Goal: Task Accomplishment & Management: Complete application form

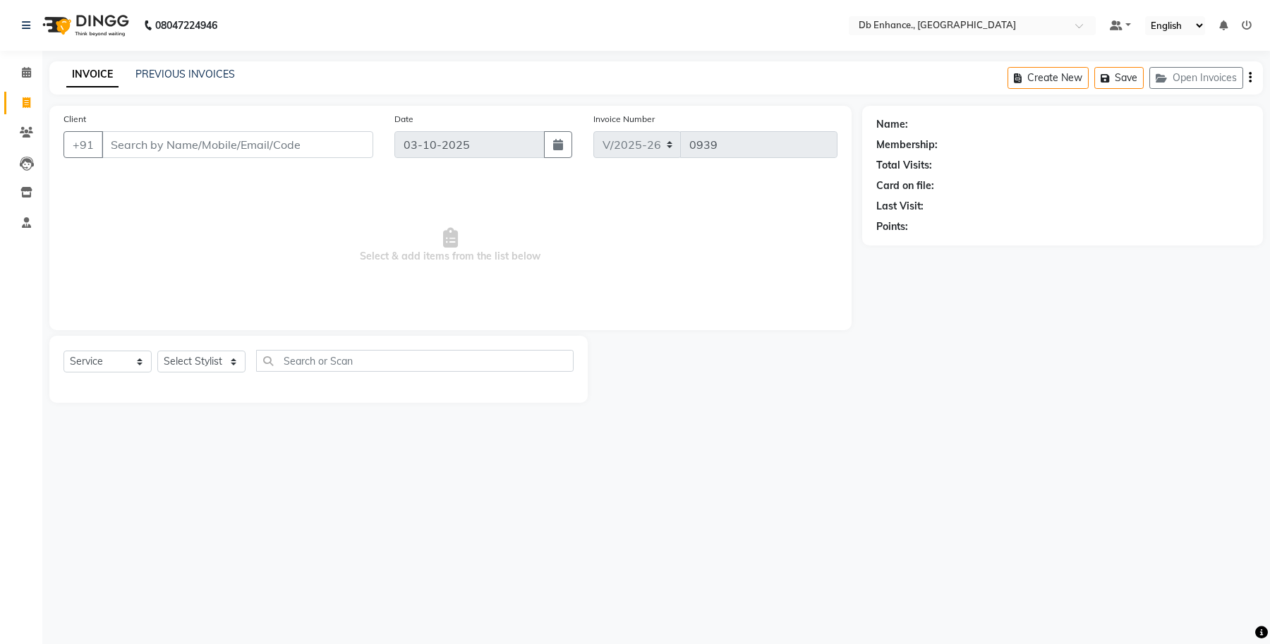
select select "4474"
select select "service"
click at [243, 152] on input "Client" at bounding box center [238, 144] width 272 height 27
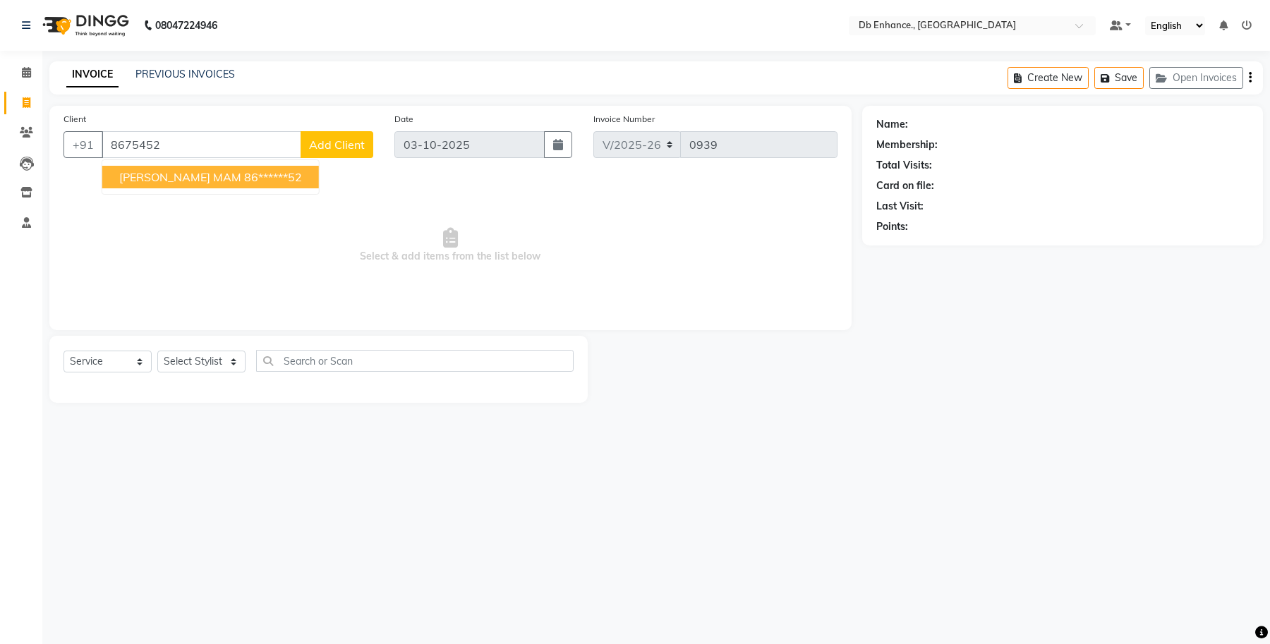
click at [226, 178] on span "[PERSON_NAME] MAM" at bounding box center [180, 177] width 122 height 14
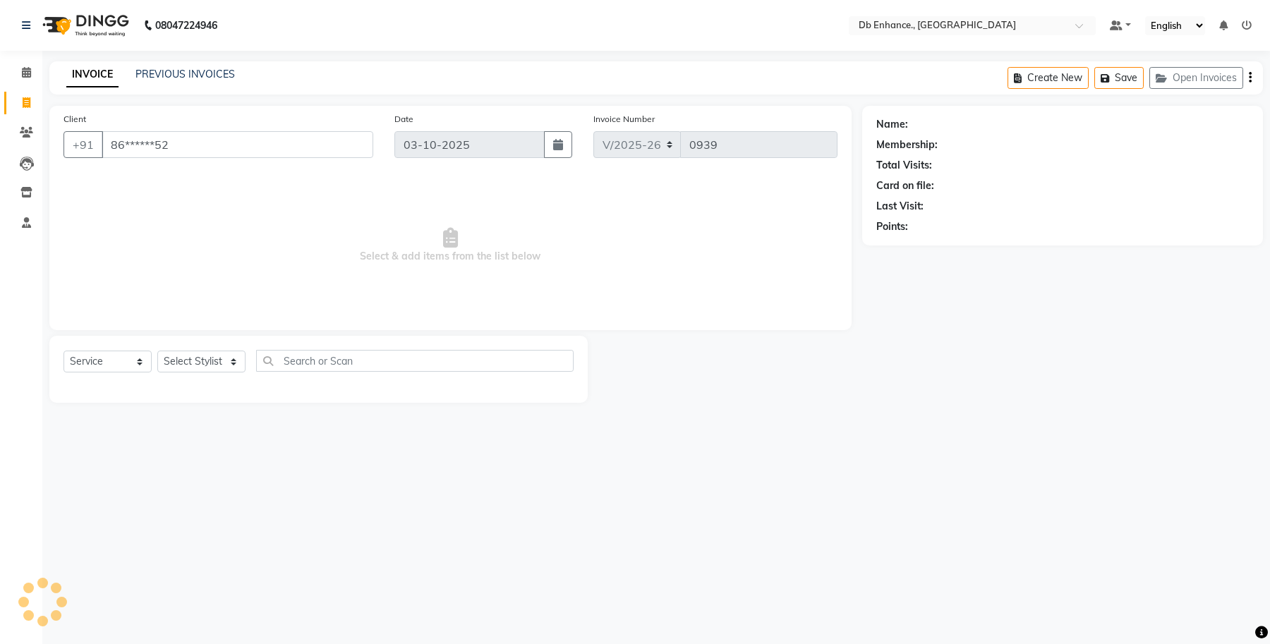
type input "86******52"
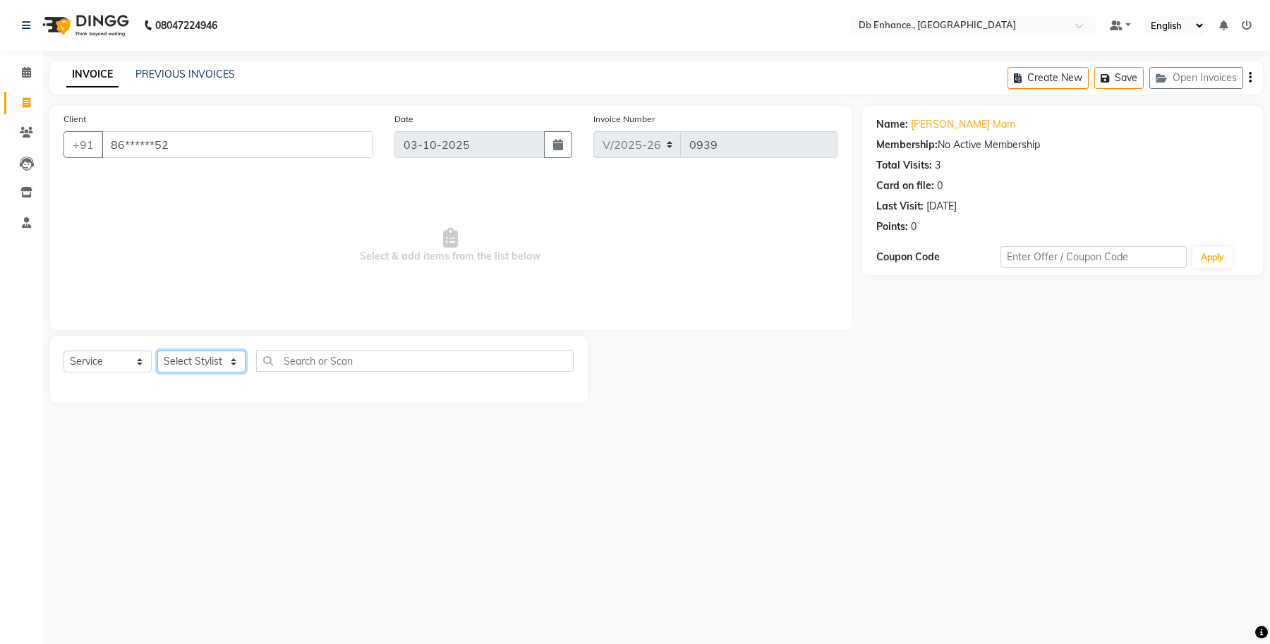
click at [224, 360] on select "Select Stylist [PERSON_NAME] [PERSON_NAME] [PERSON_NAME] [GEOGRAPHIC_DATA][PERS…" at bounding box center [201, 362] width 88 height 22
select select "61814"
click at [157, 351] on select "Select Stylist [PERSON_NAME] [PERSON_NAME] [PERSON_NAME] [GEOGRAPHIC_DATA][PERS…" at bounding box center [201, 362] width 88 height 22
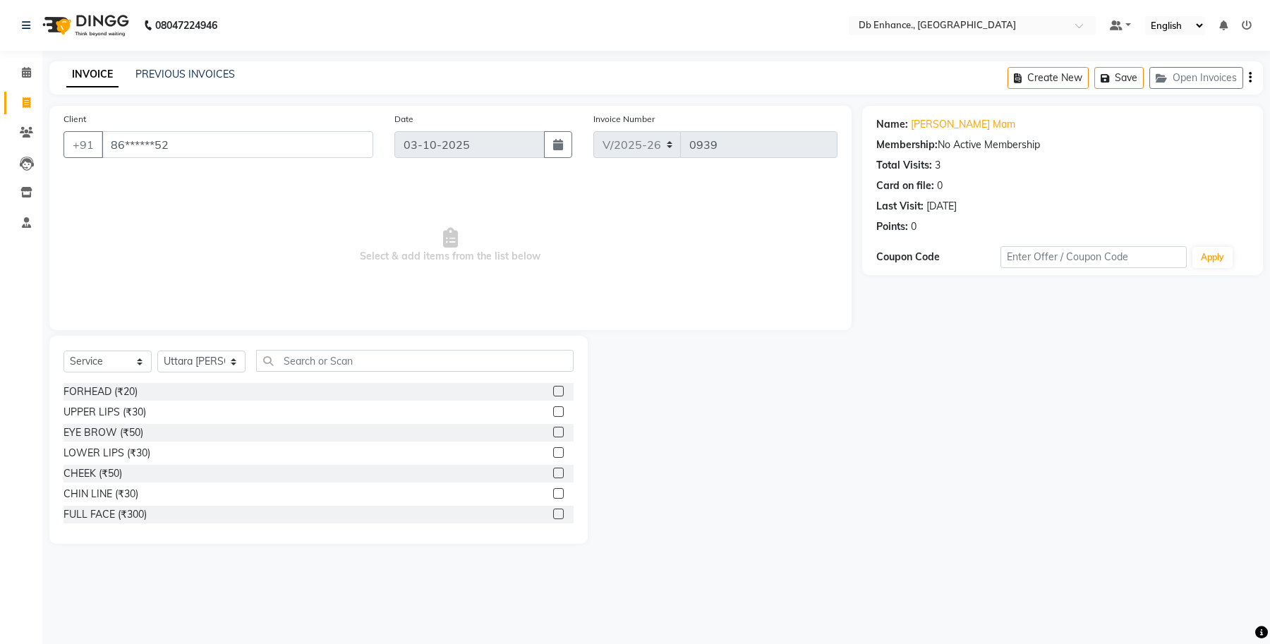
click at [553, 430] on label at bounding box center [558, 432] width 11 height 11
click at [553, 430] on input "checkbox" at bounding box center [557, 432] width 9 height 9
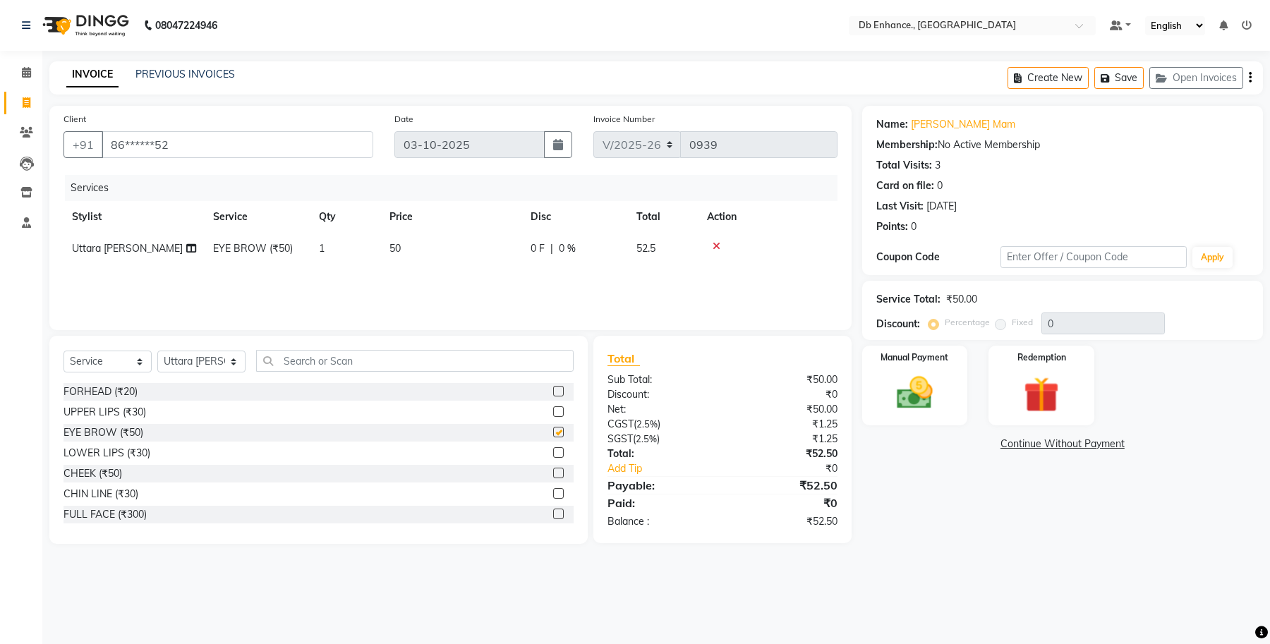
checkbox input "false"
click at [942, 417] on div "Manual Payment" at bounding box center [915, 385] width 110 height 83
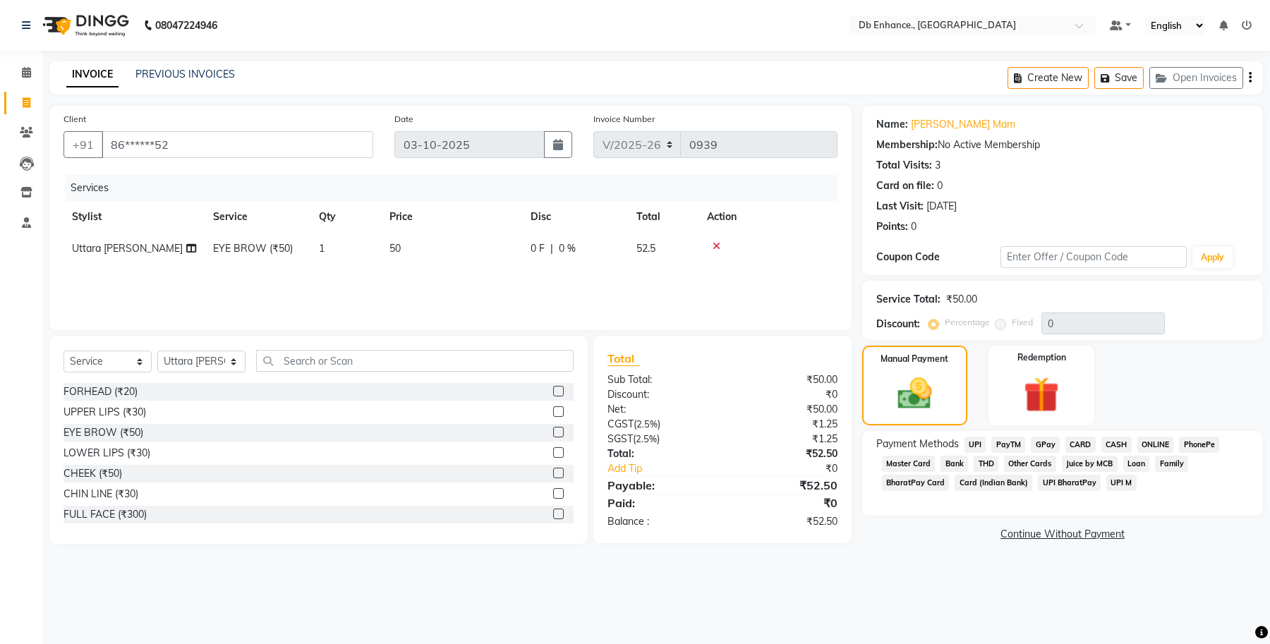
click at [1161, 439] on span "ONLINE" at bounding box center [1155, 445] width 37 height 16
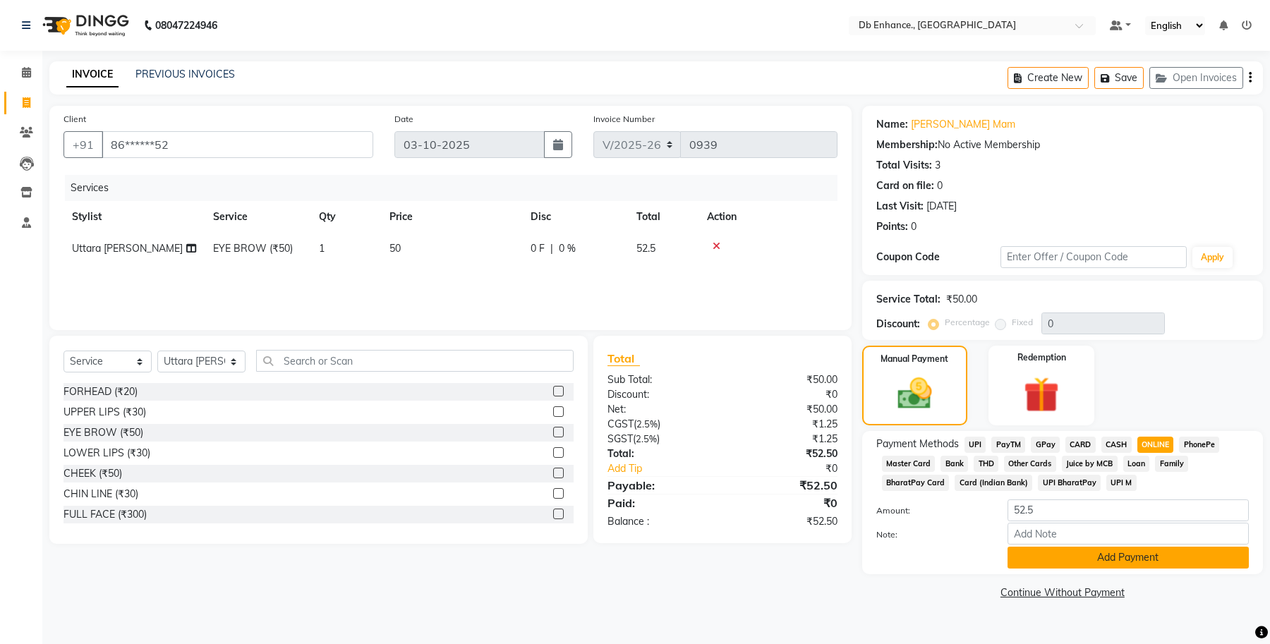
click at [1065, 563] on button "Add Payment" at bounding box center [1128, 558] width 241 height 22
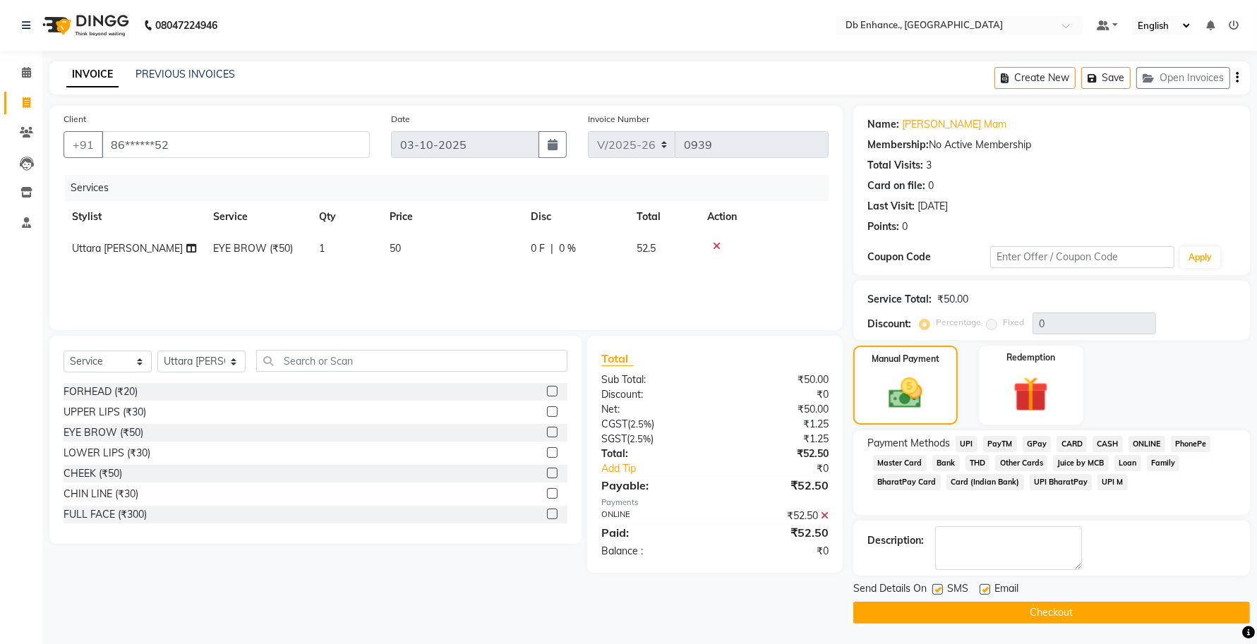
click at [986, 588] on label at bounding box center [984, 589] width 11 height 11
click at [986, 588] on input "checkbox" at bounding box center [983, 590] width 9 height 9
checkbox input "false"
click at [942, 591] on label at bounding box center [937, 589] width 11 height 11
click at [941, 591] on input "checkbox" at bounding box center [936, 590] width 9 height 9
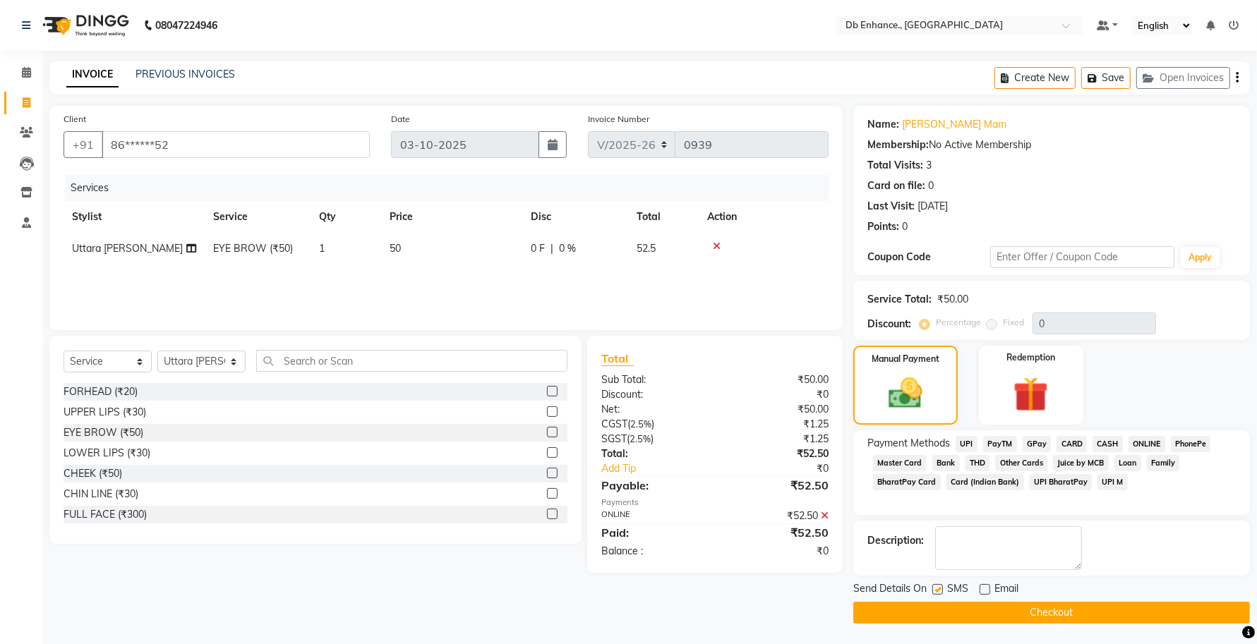
checkbox input "false"
click at [942, 605] on button "Checkout" at bounding box center [1051, 613] width 397 height 22
